Goal: Transaction & Acquisition: Download file/media

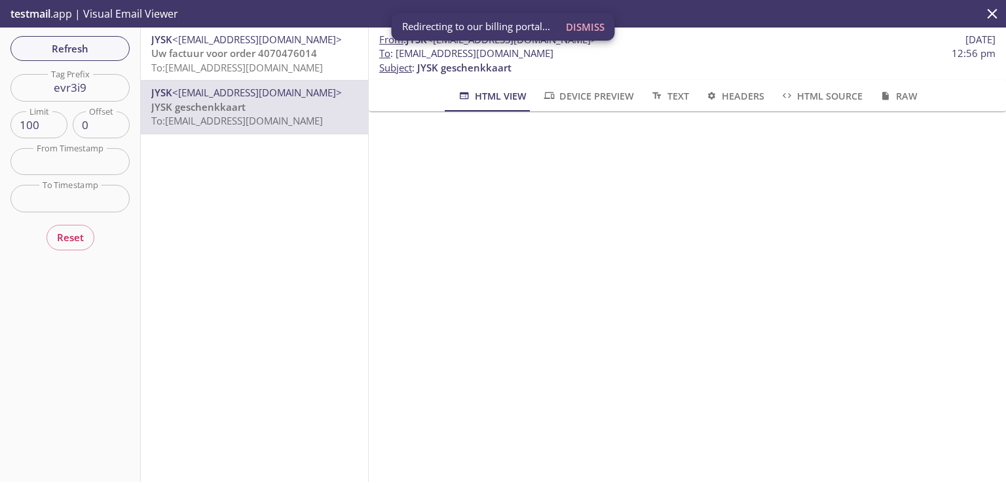
scroll to position [210, 0]
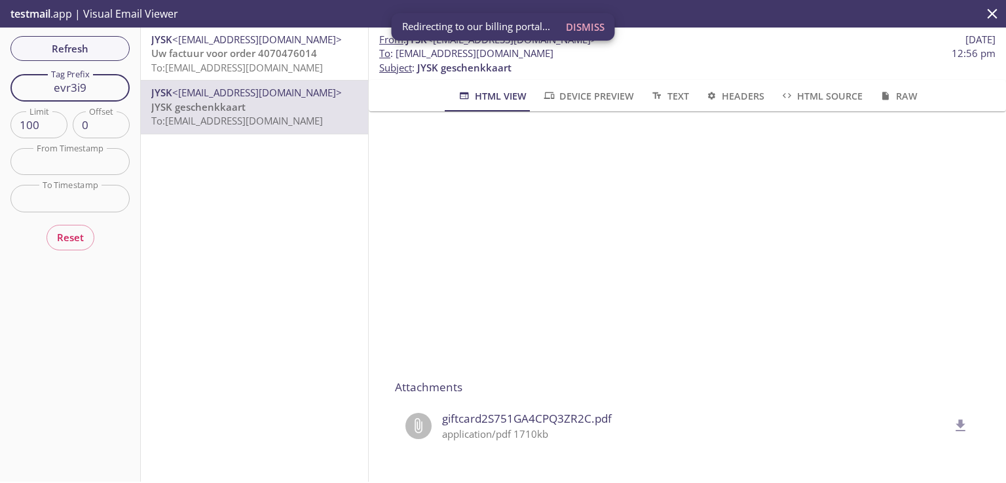
drag, startPoint x: 104, startPoint y: 86, endPoint x: 10, endPoint y: 82, distance: 93.7
click at [10, 82] on input "evr3i9" at bounding box center [69, 87] width 119 height 27
paste input "kfflcx"
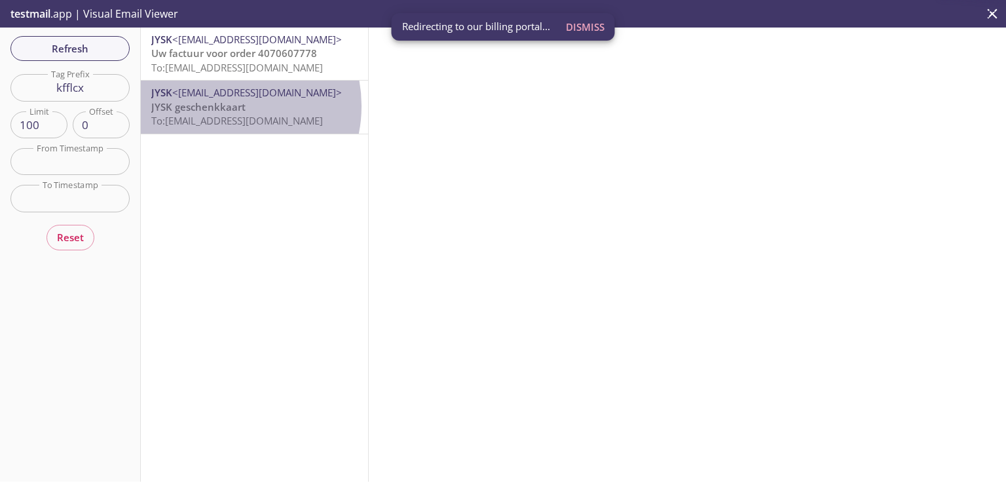
click at [221, 105] on span "JYSK geschenkkaart" at bounding box center [198, 106] width 94 height 13
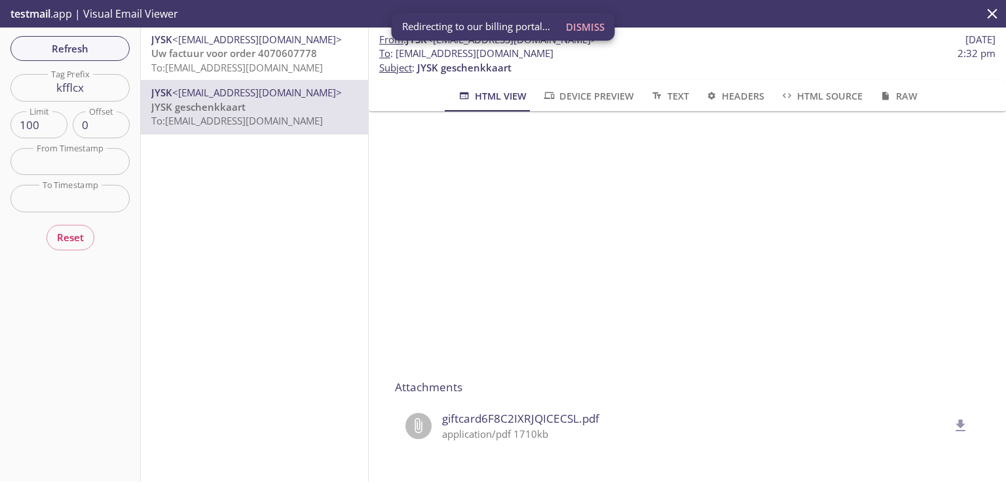
scroll to position [210, 0]
click at [952, 417] on icon "delete" at bounding box center [960, 425] width 17 height 17
drag, startPoint x: 105, startPoint y: 86, endPoint x: 1, endPoint y: 83, distance: 104.2
click at [1, 83] on div "Refresh Filters Tag Prefix kfflcx Tag Prefix Limit 100 Limit Offset 0 Offset Fr…" at bounding box center [70, 254] width 141 height 454
paste input "axvgf2"
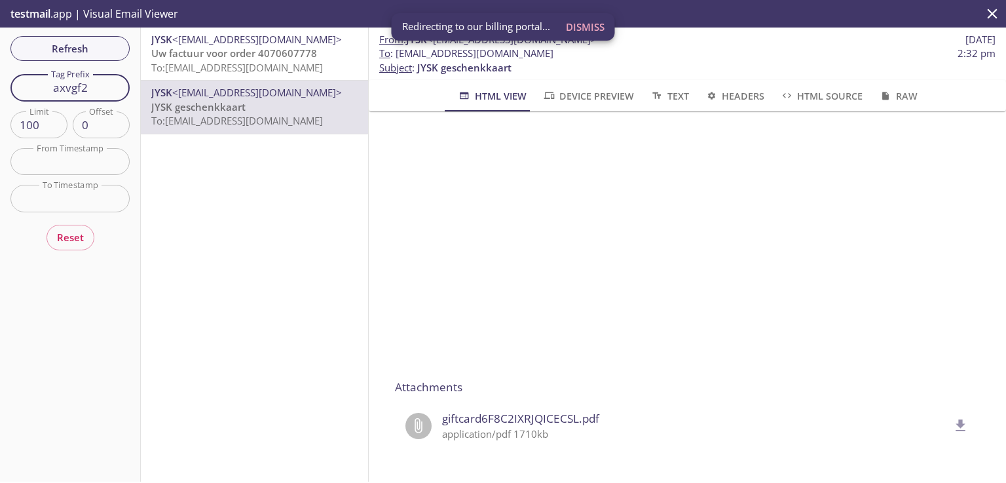
click at [42, 45] on span "Refresh" at bounding box center [70, 48] width 98 height 17
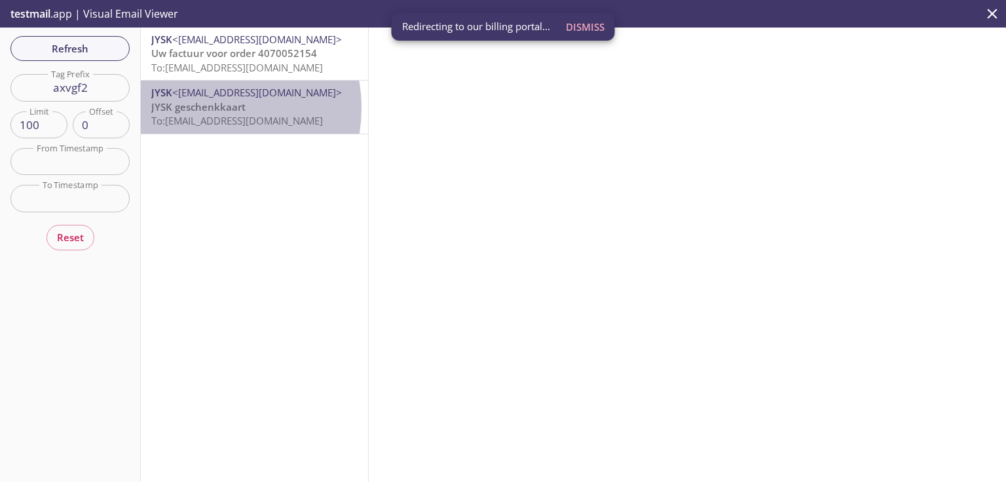
click at [205, 108] on span "JYSK geschenkkaart" at bounding box center [198, 106] width 94 height 13
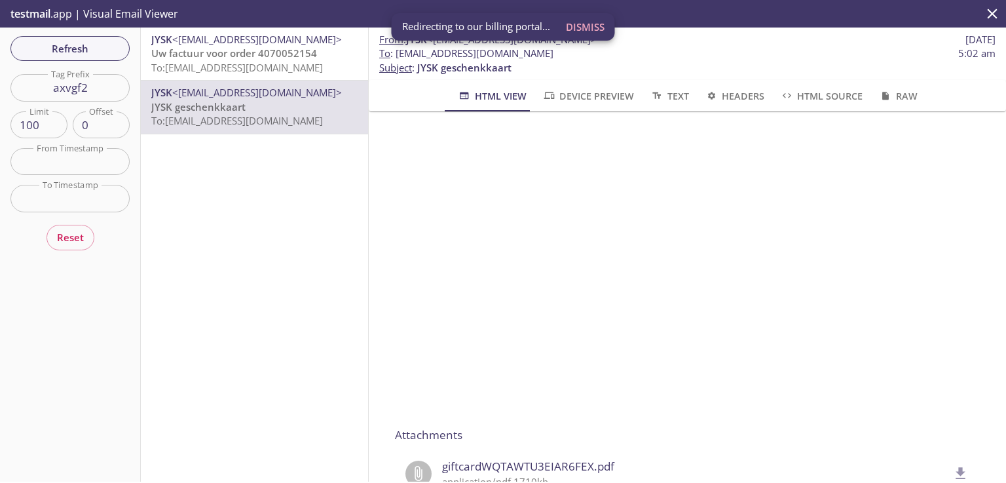
scroll to position [174, 0]
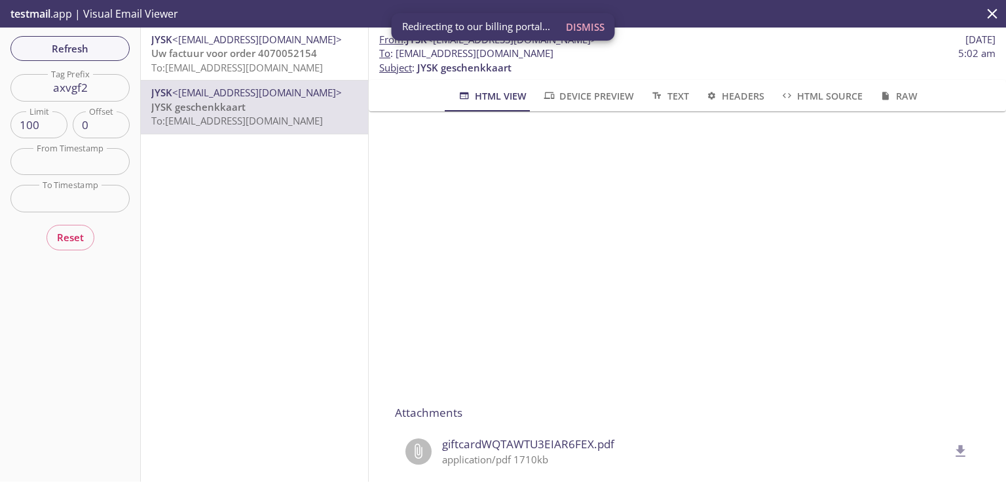
click at [952, 452] on icon "delete" at bounding box center [960, 451] width 17 height 17
drag, startPoint x: 105, startPoint y: 87, endPoint x: 10, endPoint y: 96, distance: 95.3
click at [10, 96] on input "axvgf2" at bounding box center [69, 87] width 119 height 27
paste input "yo1fvu"
click at [65, 41] on span "Refresh" at bounding box center [70, 48] width 98 height 17
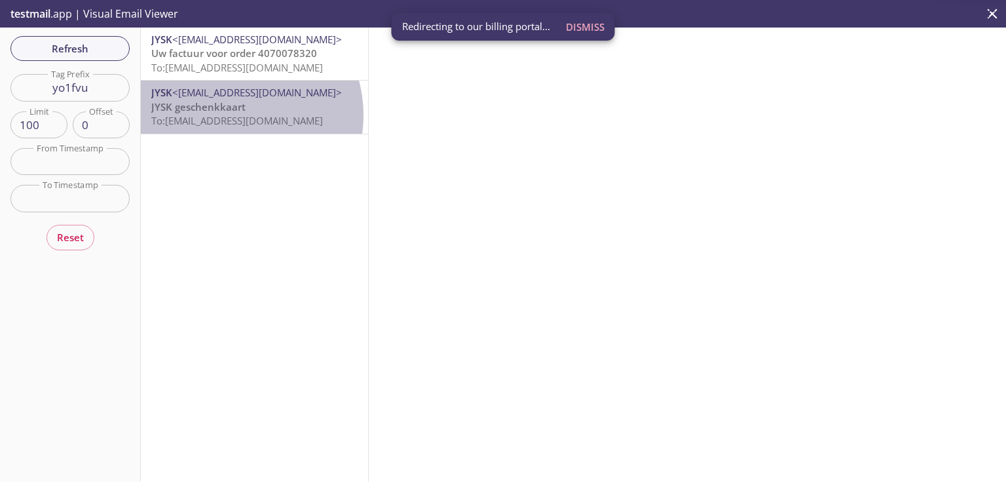
click at [228, 115] on span "To: [EMAIL_ADDRESS][DOMAIN_NAME]" at bounding box center [237, 120] width 172 height 13
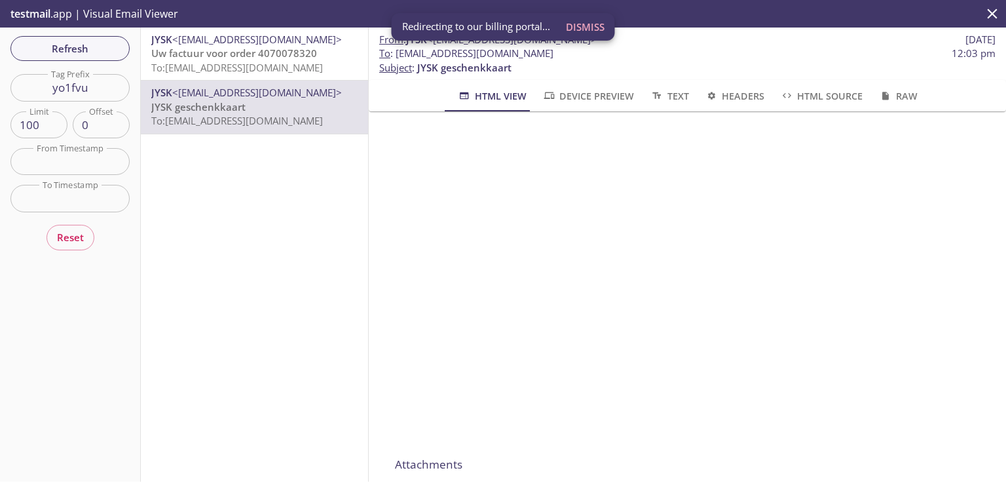
scroll to position [210, 0]
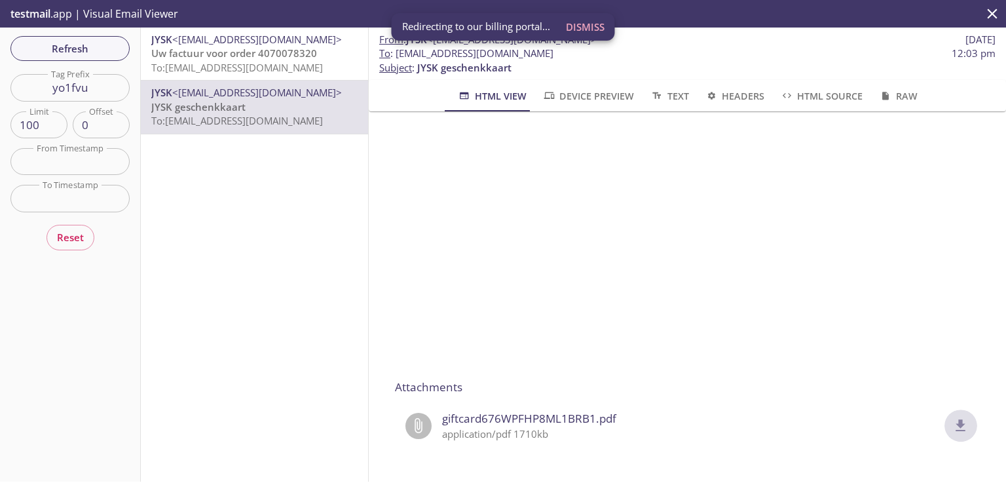
click at [952, 420] on icon "delete" at bounding box center [960, 425] width 17 height 17
drag, startPoint x: 101, startPoint y: 89, endPoint x: 0, endPoint y: 69, distance: 103.5
click at [0, 69] on div "Refresh Filters Tag Prefix yo1fvu Tag Prefix Limit 100 Limit Offset 0 Offset Fr…" at bounding box center [70, 254] width 141 height 454
paste input "f0owb1"
click at [48, 47] on div "Refresh Filters Tag Prefix f0owb1 Tag Prefix Limit 100 Limit Offset 0 Offset Fr…" at bounding box center [70, 254] width 141 height 454
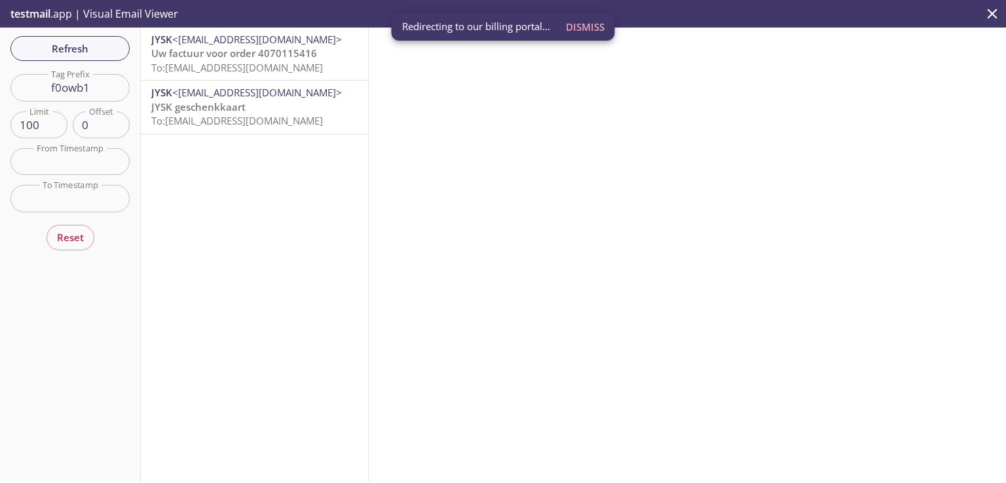
click at [206, 119] on span "To: [EMAIL_ADDRESS][DOMAIN_NAME]" at bounding box center [237, 120] width 172 height 13
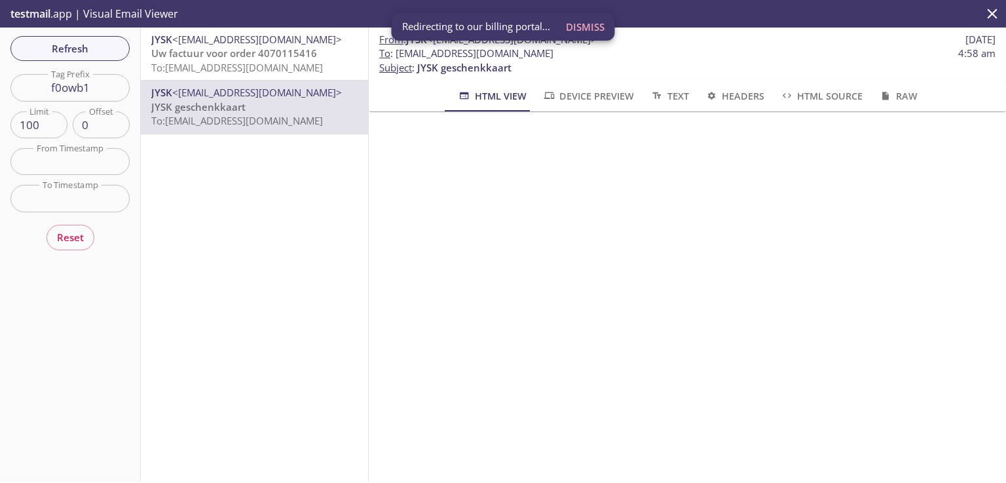
scroll to position [210, 0]
click at [952, 417] on icon "delete" at bounding box center [960, 425] width 17 height 17
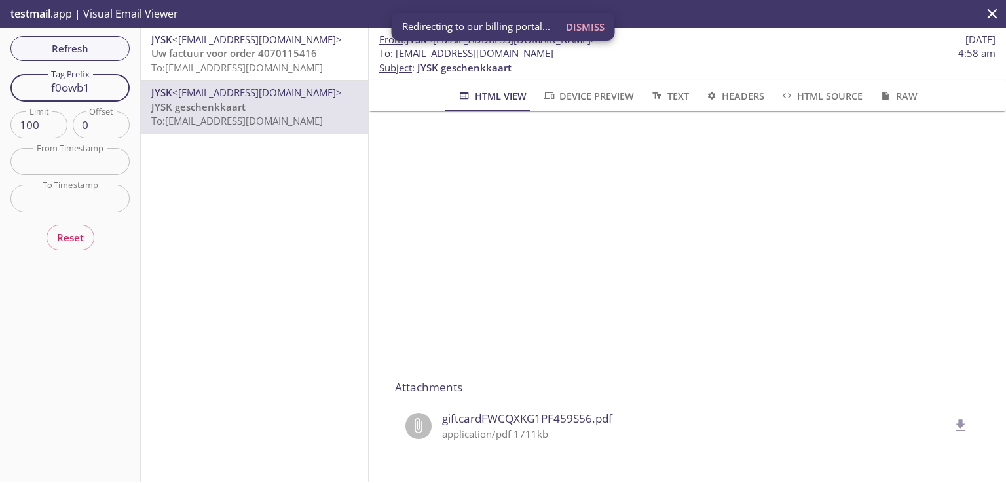
drag, startPoint x: 88, startPoint y: 87, endPoint x: 31, endPoint y: 86, distance: 57.6
click at [31, 86] on input "f0owb1" at bounding box center [69, 87] width 119 height 27
paste input "of5pqi"
click at [75, 59] on button "Refresh" at bounding box center [69, 48] width 119 height 25
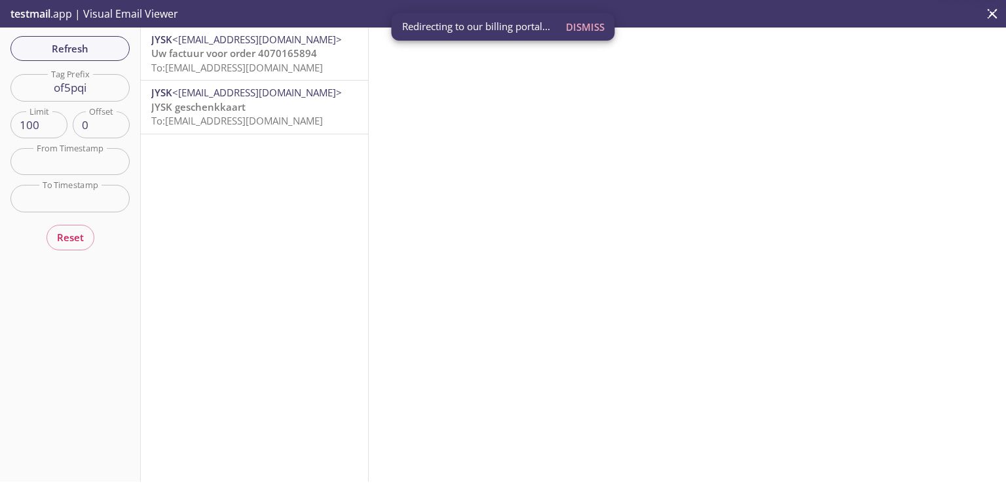
click at [199, 116] on span "To: [EMAIL_ADDRESS][DOMAIN_NAME]" at bounding box center [237, 120] width 172 height 13
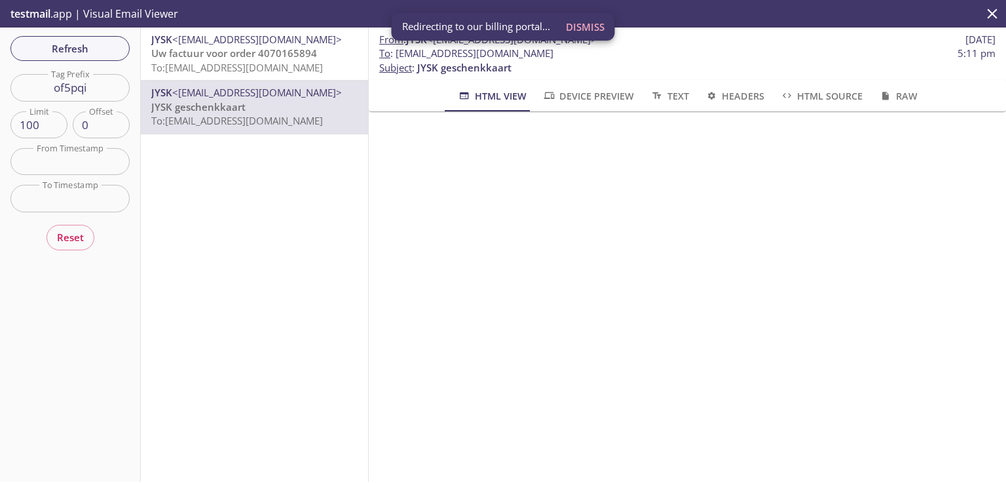
scroll to position [210, 0]
click at [952, 417] on icon "delete" at bounding box center [960, 425] width 17 height 17
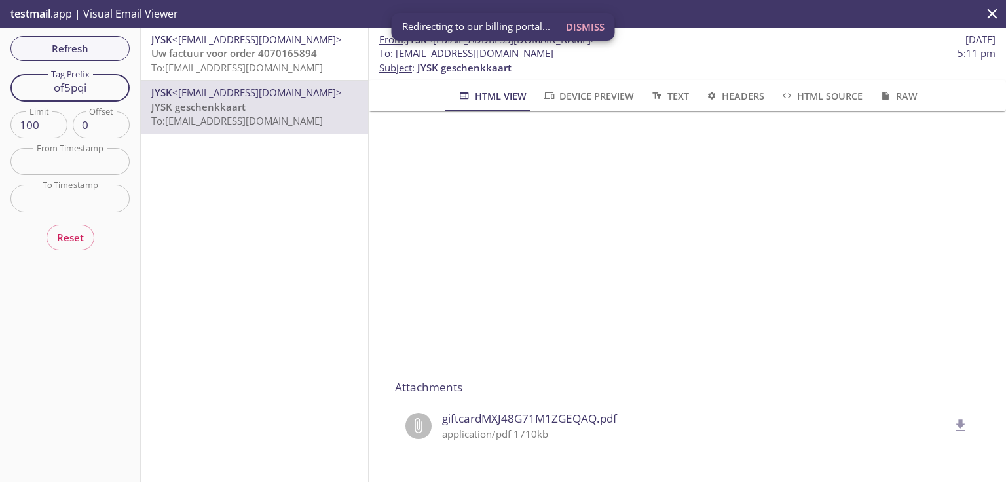
drag, startPoint x: 97, startPoint y: 86, endPoint x: 28, endPoint y: 82, distance: 68.9
click at [28, 82] on input "of5pqi" at bounding box center [69, 87] width 119 height 27
paste input "evr3i9"
click at [69, 50] on span "Refresh" at bounding box center [70, 48] width 98 height 17
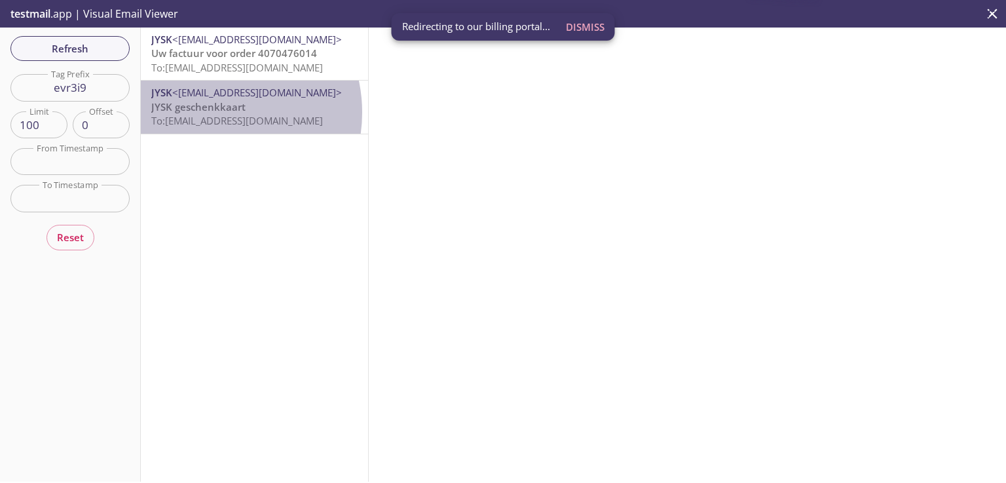
click at [211, 112] on span "JYSK geschenkkaart" at bounding box center [198, 106] width 94 height 13
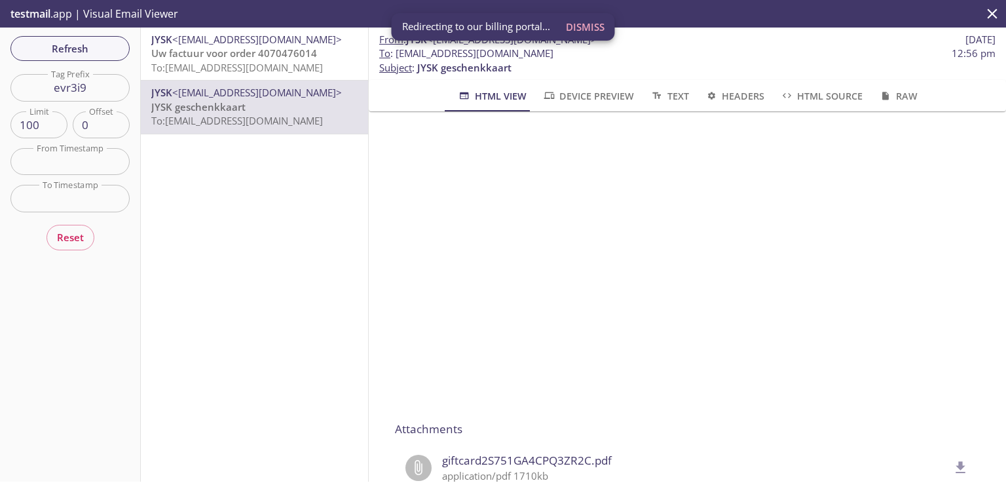
scroll to position [210, 0]
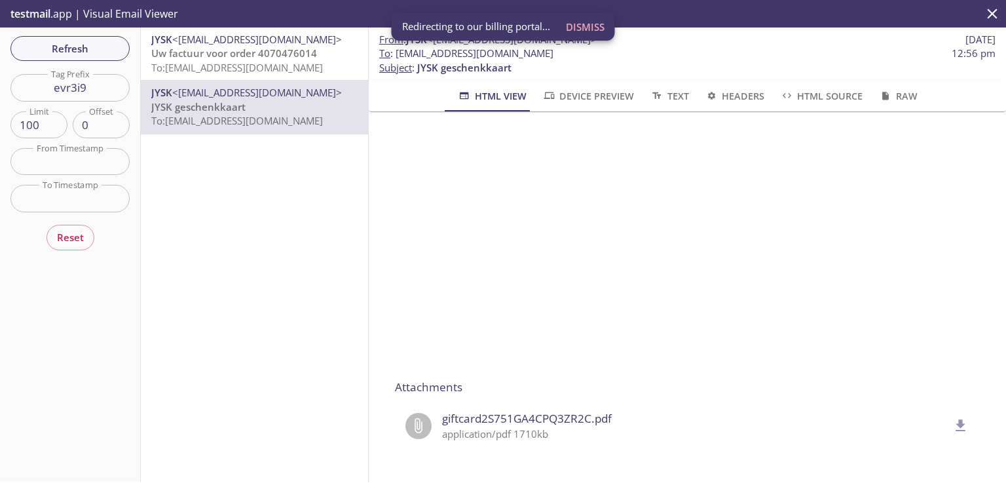
click at [956, 419] on icon "delete" at bounding box center [961, 425] width 10 height 12
drag, startPoint x: 94, startPoint y: 86, endPoint x: 20, endPoint y: 75, distance: 74.8
click at [20, 75] on input "evr3i9" at bounding box center [69, 87] width 119 height 27
paste input "otkuxn"
click at [74, 43] on span "Refresh" at bounding box center [70, 48] width 98 height 17
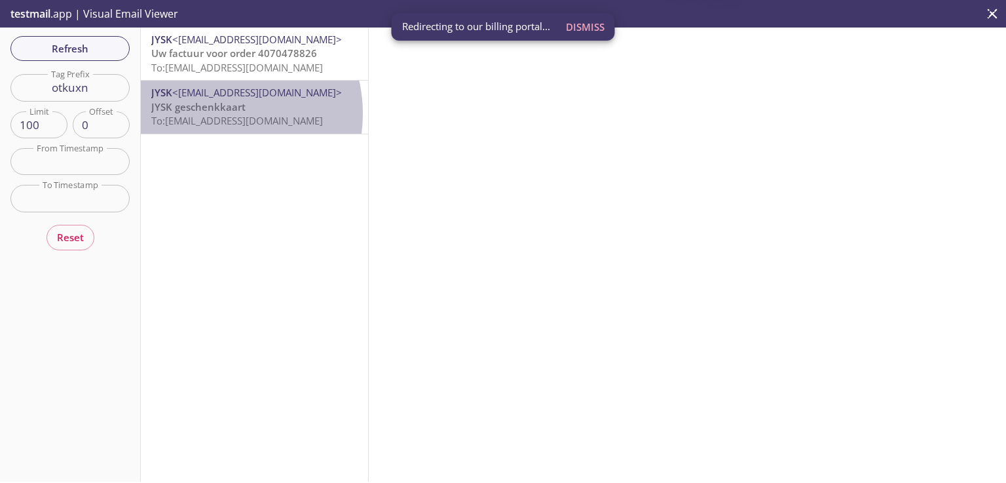
click at [211, 113] on span "JYSK geschenkkaart" at bounding box center [198, 106] width 94 height 13
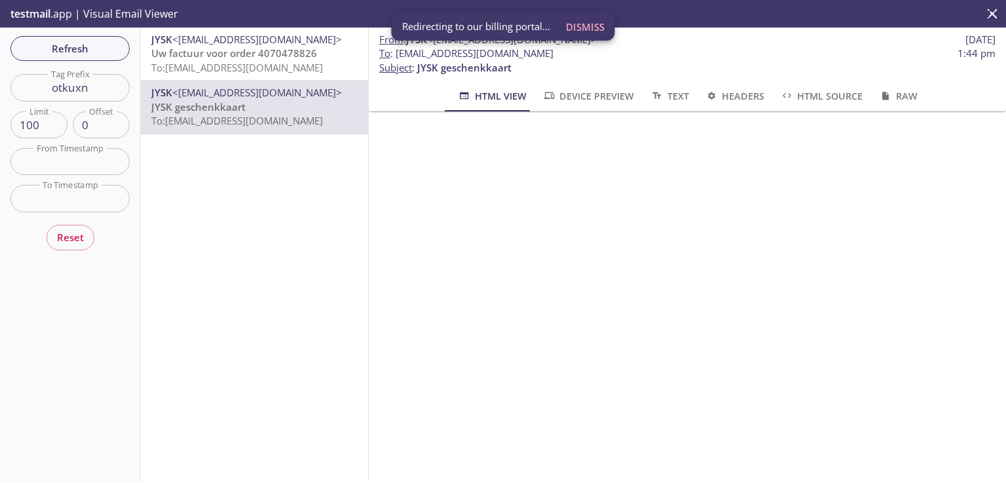
scroll to position [210, 0]
click at [952, 417] on icon "delete" at bounding box center [960, 425] width 17 height 17
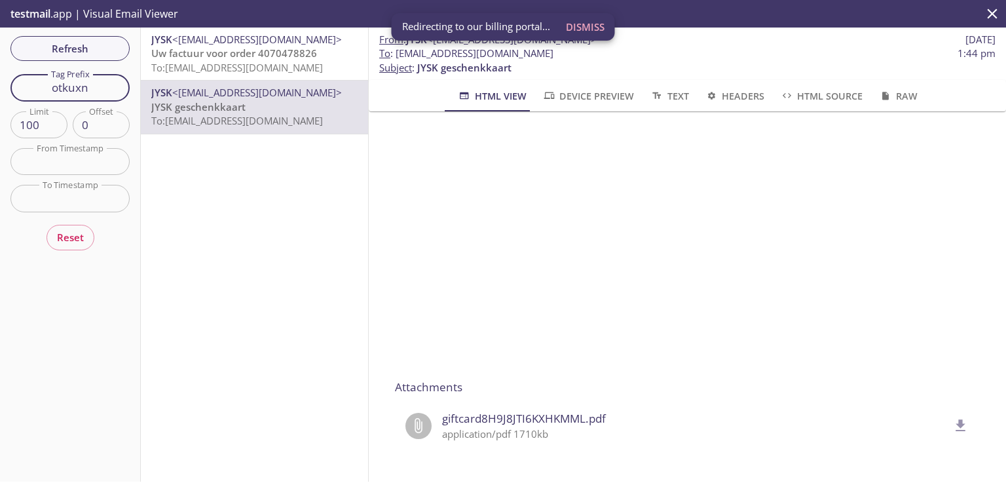
drag, startPoint x: 96, startPoint y: 90, endPoint x: 30, endPoint y: 85, distance: 65.6
click at [30, 86] on input "otkuxn" at bounding box center [69, 87] width 119 height 27
paste input "kfflcx"
type input "kfflcx"
click at [88, 45] on span "Refresh" at bounding box center [70, 48] width 98 height 17
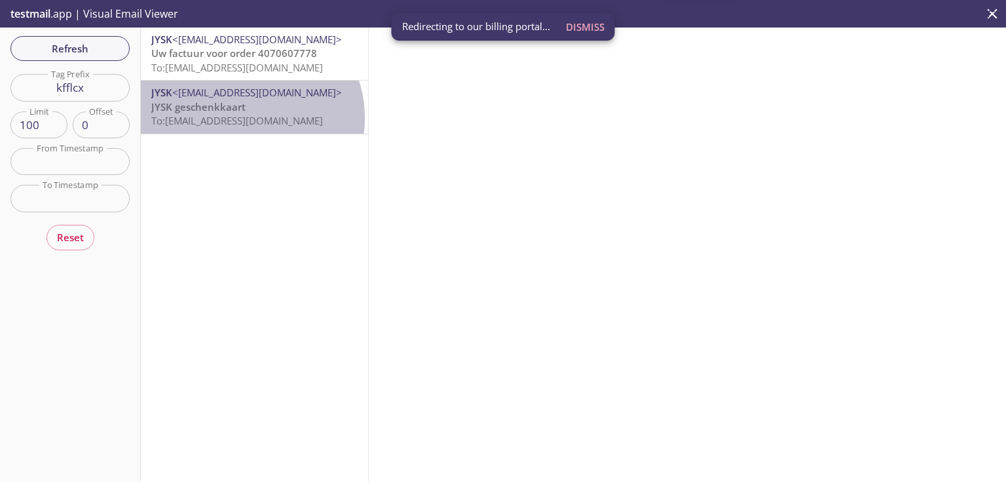
click at [242, 118] on span "To: [EMAIL_ADDRESS][DOMAIN_NAME]" at bounding box center [237, 120] width 172 height 13
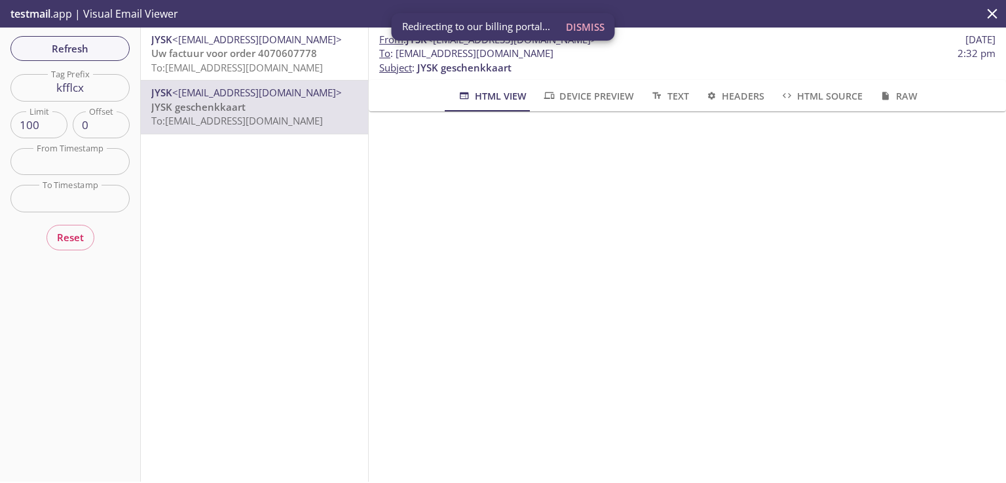
drag, startPoint x: 983, startPoint y: 216, endPoint x: 980, endPoint y: 331, distance: 115.3
click at [980, 331] on div "Attachments giftcard6F8C2IXRJQICECSL.pdf application/pdf 1710kb" at bounding box center [687, 396] width 637 height 570
click at [956, 419] on icon "delete" at bounding box center [961, 425] width 10 height 12
